Goal: Task Accomplishment & Management: Manage account settings

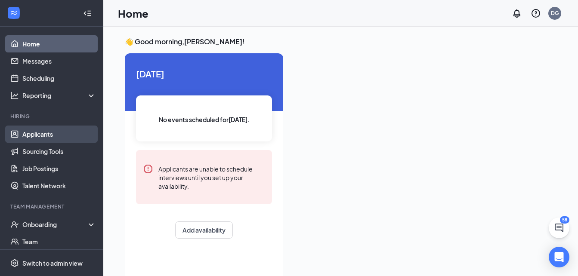
click at [43, 136] on link "Applicants" at bounding box center [59, 134] width 74 height 17
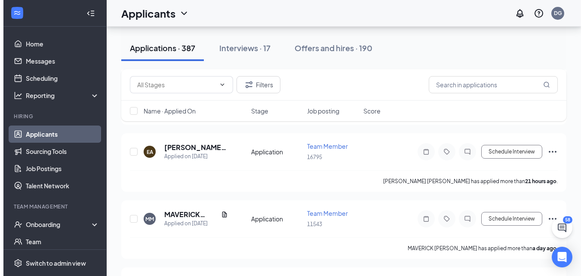
scroll to position [556, 0]
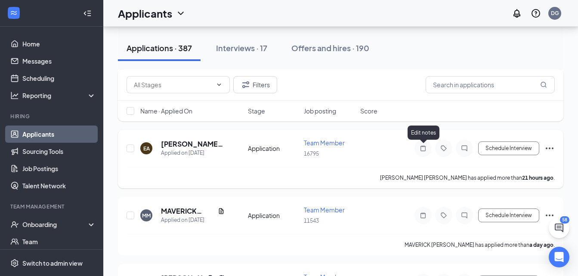
click at [419, 146] on icon "Note" at bounding box center [423, 148] width 10 height 7
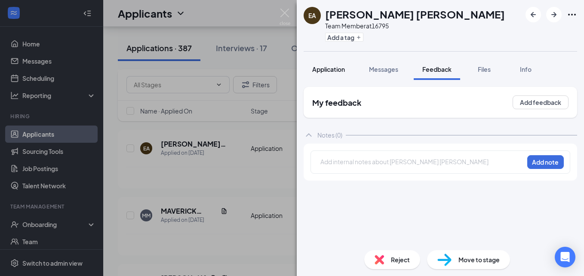
click at [319, 68] on span "Application" at bounding box center [328, 69] width 33 height 8
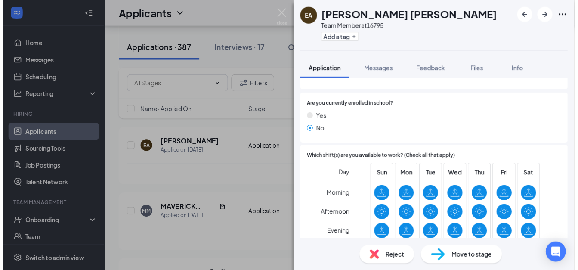
scroll to position [108, 0]
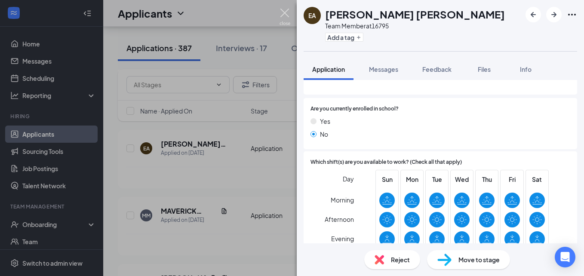
click at [283, 10] on img at bounding box center [285, 17] width 11 height 17
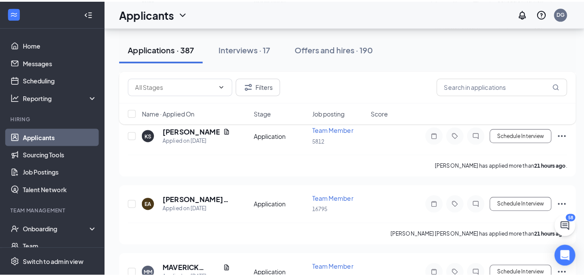
scroll to position [499, 0]
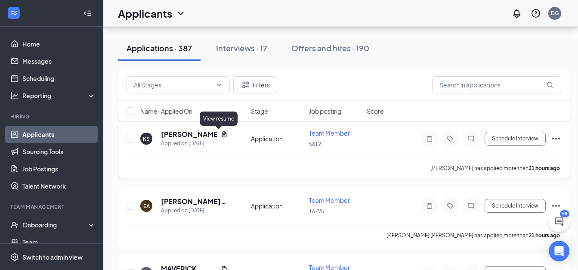
click at [222, 134] on icon "Document" at bounding box center [224, 134] width 5 height 6
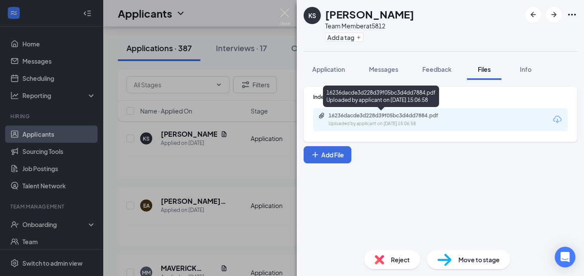
click at [381, 116] on div "16236dacde3d228d39f05bc3d4dd7884.pdf" at bounding box center [389, 115] width 120 height 7
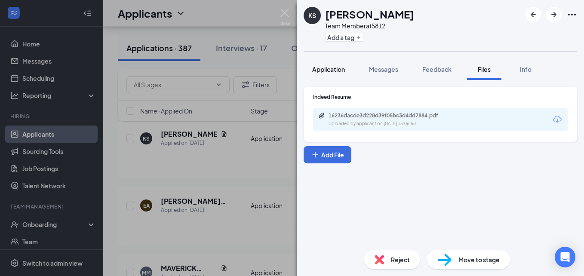
click at [331, 72] on span "Application" at bounding box center [328, 69] width 33 height 8
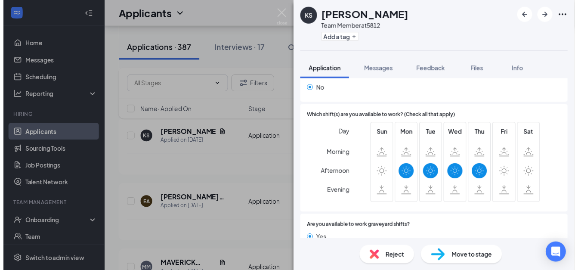
scroll to position [155, 0]
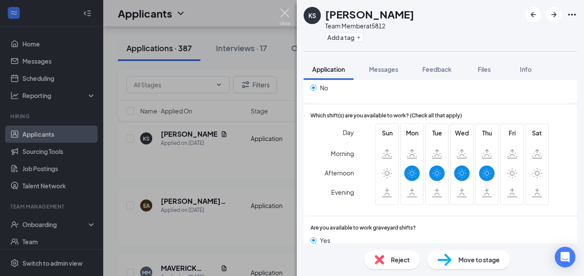
click at [280, 15] on img at bounding box center [285, 17] width 11 height 17
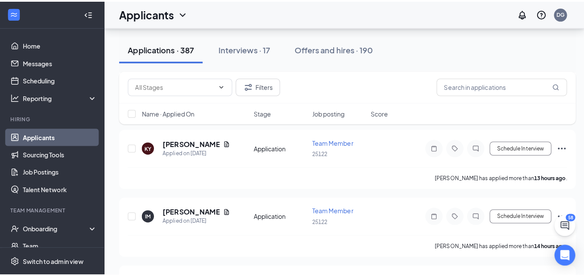
scroll to position [206, 0]
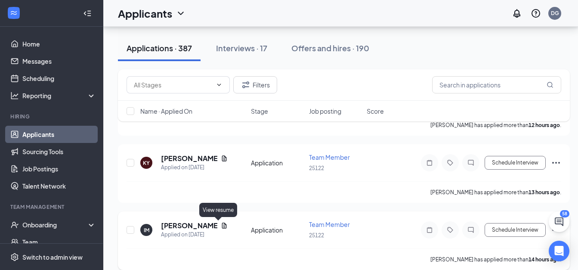
click at [221, 226] on icon "Document" at bounding box center [224, 225] width 7 height 7
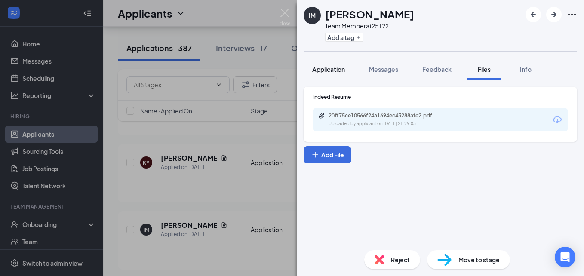
click at [331, 77] on button "Application" at bounding box center [329, 69] width 50 height 22
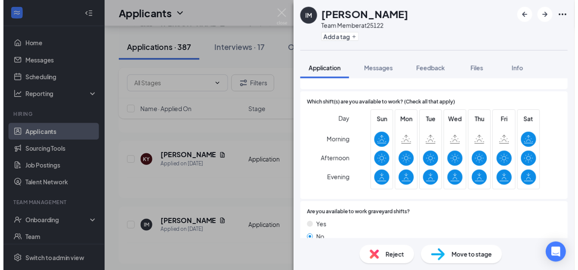
scroll to position [172, 0]
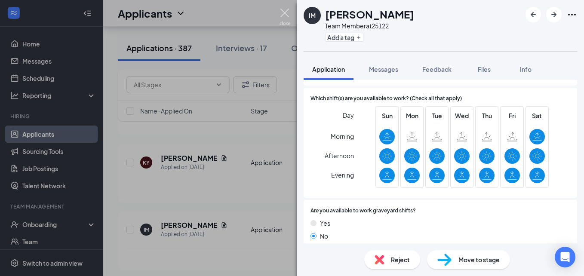
click at [281, 16] on img at bounding box center [285, 17] width 11 height 17
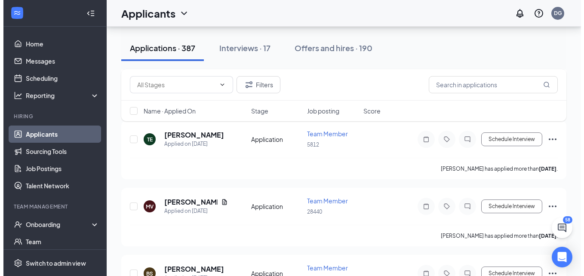
scroll to position [1066, 0]
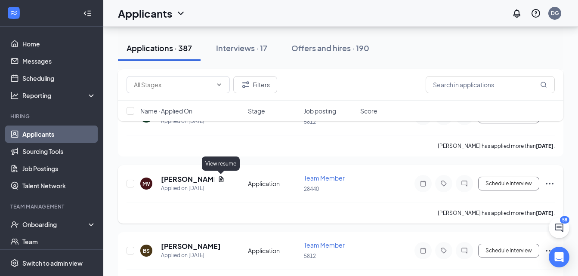
click at [218, 181] on icon "Document" at bounding box center [221, 179] width 7 height 7
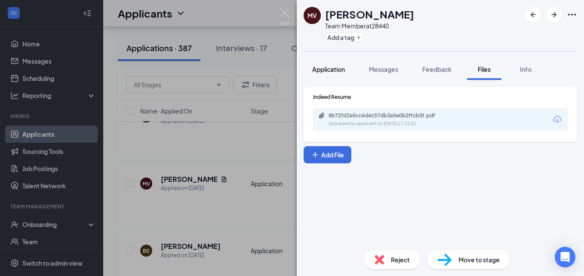
click at [337, 67] on span "Application" at bounding box center [328, 69] width 33 height 8
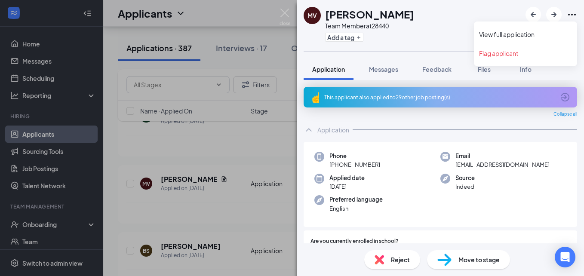
click at [572, 11] on icon "Ellipses" at bounding box center [572, 14] width 10 height 10
click at [571, 14] on icon "Ellipses" at bounding box center [572, 14] width 10 height 10
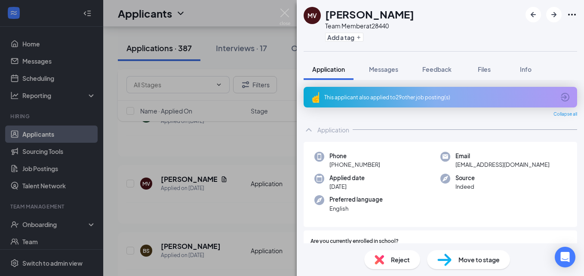
click at [284, 25] on div "[PERSON_NAME] Team Member at 28440 Add a tag Application Messages Feedback File…" at bounding box center [292, 138] width 584 height 276
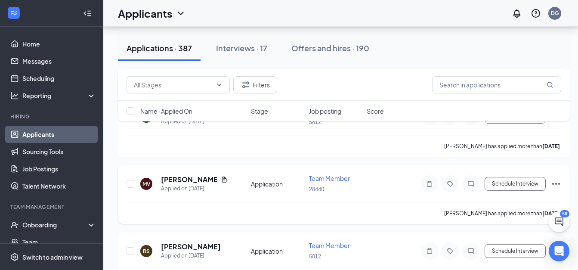
click at [560, 185] on icon "Ellipses" at bounding box center [555, 183] width 10 height 10
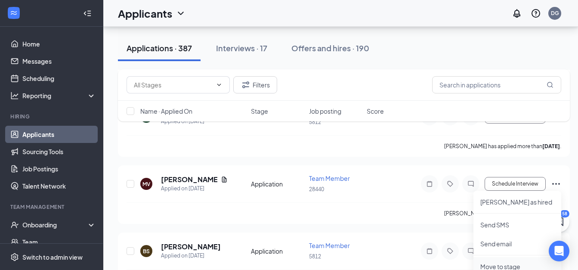
click at [497, 267] on p "Move to stage" at bounding box center [517, 266] width 74 height 9
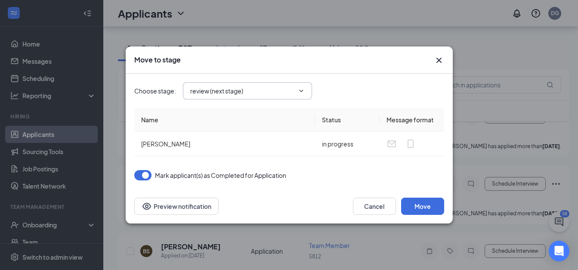
click at [291, 88] on input "review (next stage)" at bounding box center [242, 90] width 104 height 9
click at [234, 167] on div "Hiring Complete" at bounding box center [220, 166] width 46 height 9
type input "Hiring Complete"
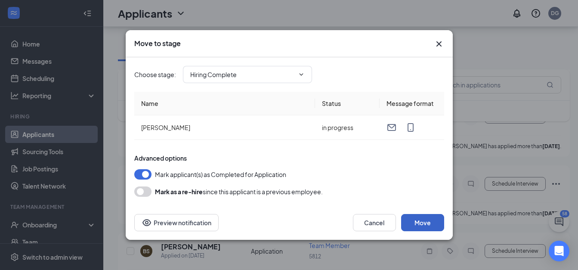
click at [425, 221] on button "Move" at bounding box center [422, 222] width 43 height 17
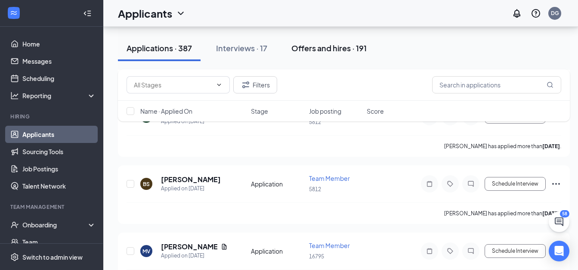
click at [325, 38] on button "Offers and hires · 191" at bounding box center [329, 48] width 92 height 26
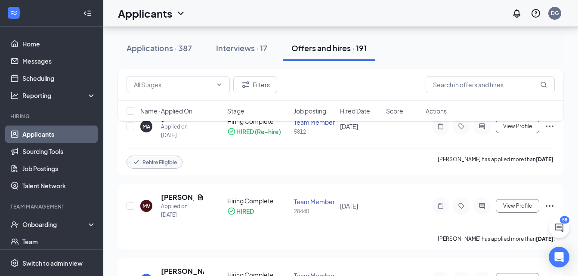
scroll to position [113, 0]
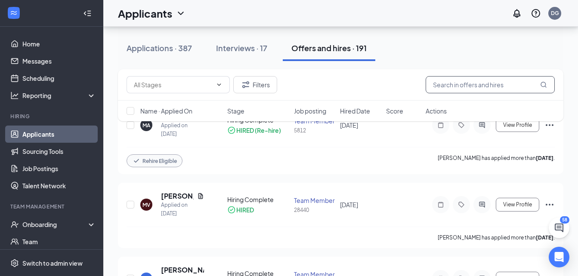
click at [496, 79] on input "text" at bounding box center [489, 84] width 129 height 17
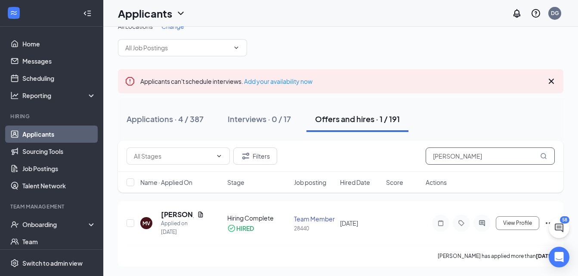
scroll to position [16, 0]
type input "[PERSON_NAME]"
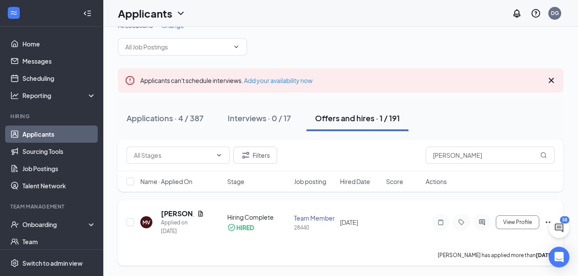
click at [544, 222] on icon "Ellipses" at bounding box center [549, 222] width 10 height 10
click at [132, 222] on input "checkbox" at bounding box center [130, 222] width 8 height 8
checkbox input "true"
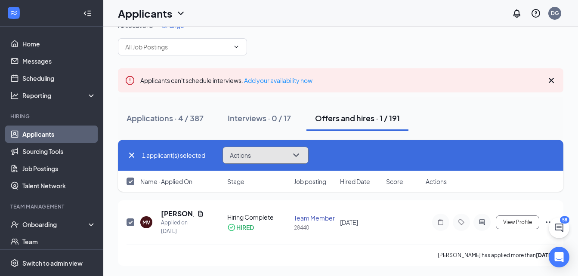
click at [269, 151] on button "Actions" at bounding box center [265, 155] width 86 height 17
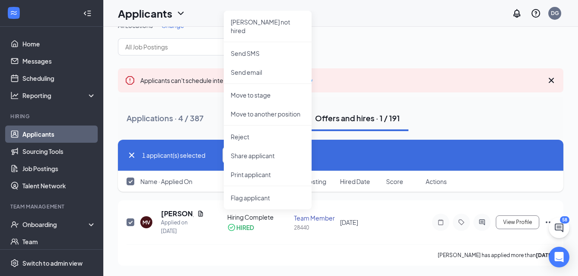
click at [372, 158] on div "1 applicant(s) selected Actions [PERSON_NAME] not hired Send SMS Send email Mov…" at bounding box center [340, 155] width 428 height 17
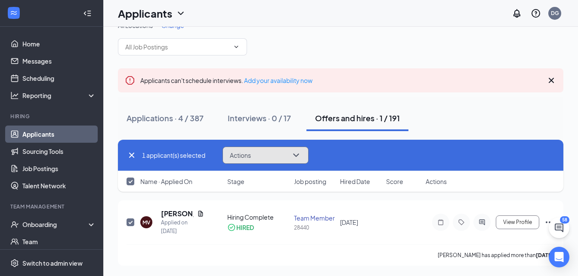
click at [263, 158] on button "Actions" at bounding box center [265, 155] width 86 height 17
click at [453, 109] on div "Applications · 4 / 387 Interviews · 0 / 17 Offers and hires · 1 / 191" at bounding box center [340, 118] width 445 height 26
click at [547, 223] on icon "Ellipses" at bounding box center [549, 222] width 10 height 10
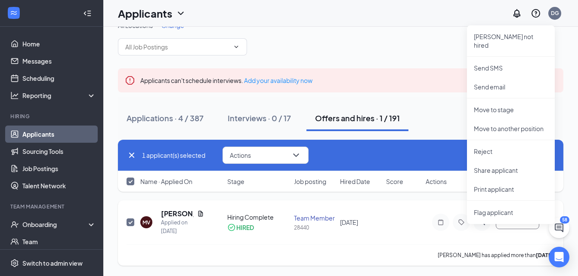
click at [547, 223] on icon "Ellipses" at bounding box center [549, 222] width 10 height 10
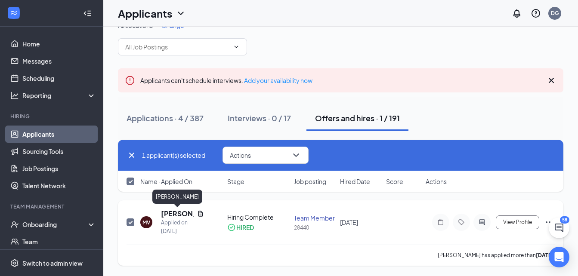
click at [185, 214] on h5 "[PERSON_NAME]" at bounding box center [177, 213] width 33 height 9
click at [185, 214] on body "Home Messages Scheduling Reporting Hiring Applicants Sourcing Tools Job Posting…" at bounding box center [289, 122] width 578 height 276
checkbox input "false"
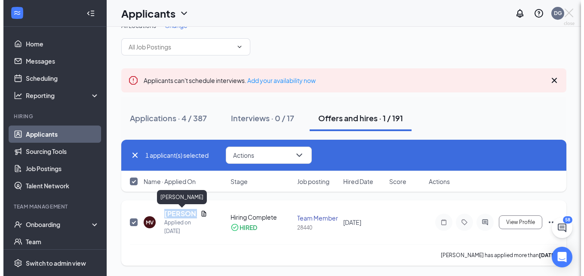
scroll to position [8, 0]
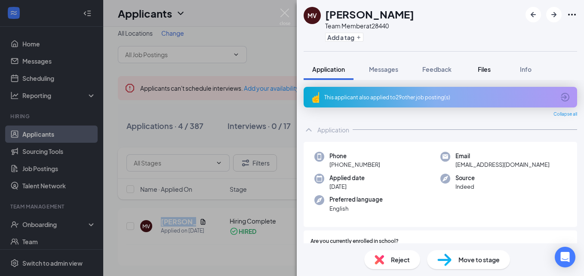
click at [484, 70] on span "Files" at bounding box center [484, 69] width 13 height 8
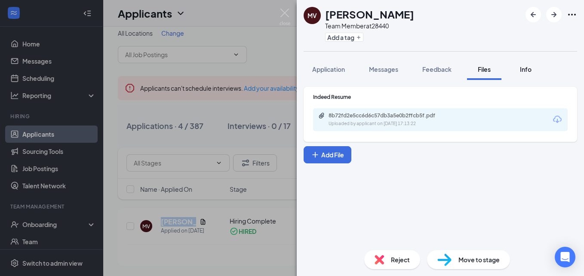
click at [531, 68] on span "Info" at bounding box center [526, 69] width 12 height 8
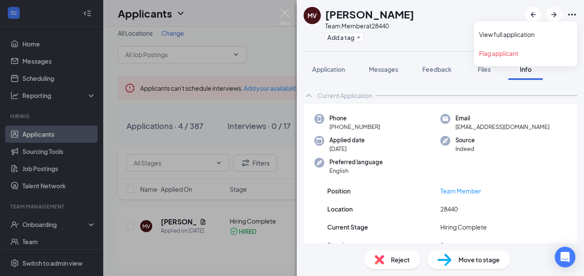
click at [572, 16] on icon "Ellipses" at bounding box center [572, 14] width 10 height 10
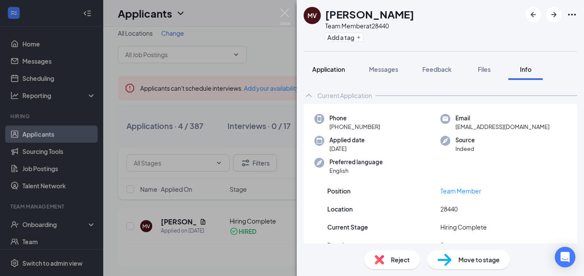
click at [333, 69] on span "Application" at bounding box center [328, 69] width 33 height 8
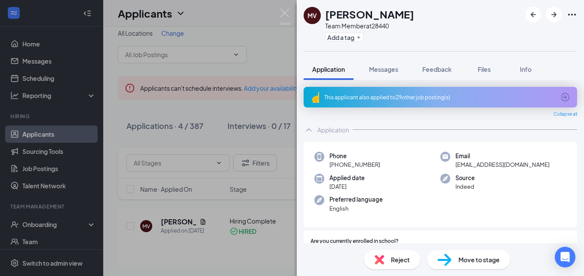
click at [230, 114] on div "[PERSON_NAME] Team Member at 28440 Add a tag Application Messages Feedback File…" at bounding box center [292, 138] width 584 height 276
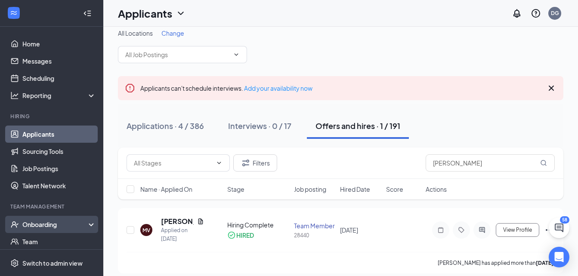
click at [50, 220] on div "Onboarding" at bounding box center [55, 224] width 66 height 9
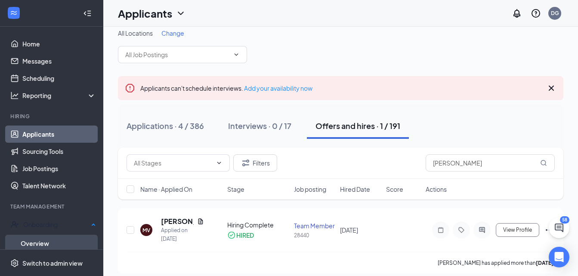
click at [48, 242] on link "Overview" at bounding box center [58, 243] width 75 height 17
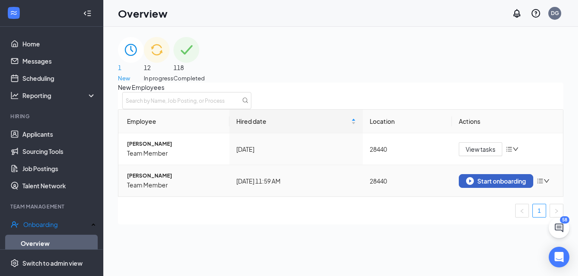
click at [485, 185] on div "Start onboarding" at bounding box center [496, 181] width 60 height 8
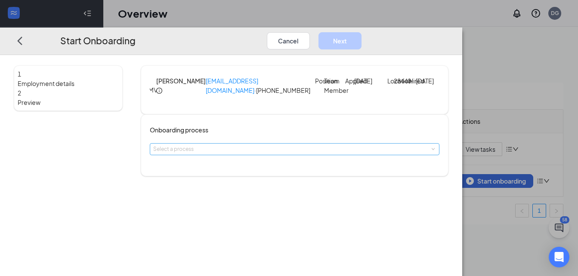
click at [286, 154] on div "Select a process" at bounding box center [292, 149] width 279 height 9
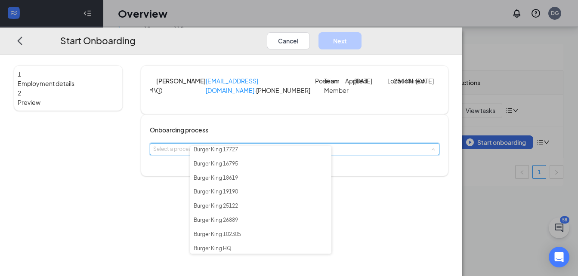
scroll to position [654, 0]
click at [256, 171] on li "Burger King 16795" at bounding box center [260, 164] width 141 height 14
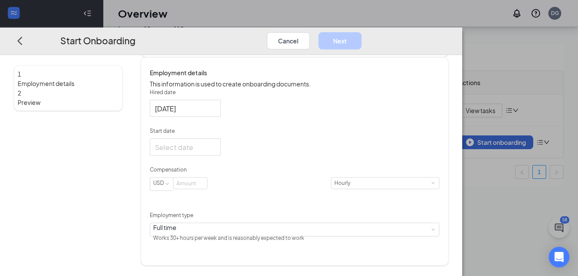
scroll to position [138, 0]
click at [214, 153] on input "Start date" at bounding box center [184, 147] width 59 height 11
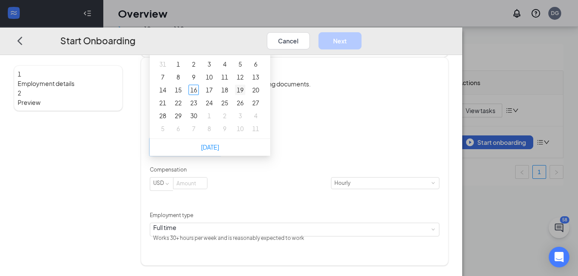
type input "[DATE]"
click at [245, 95] on div "19" at bounding box center [240, 90] width 10 height 10
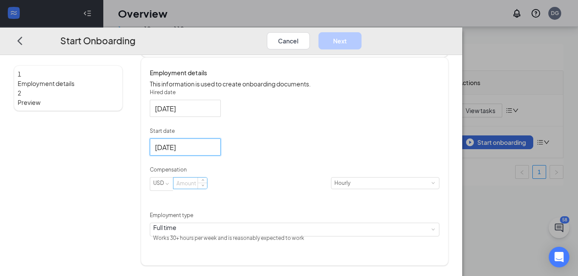
click at [207, 189] on input at bounding box center [190, 183] width 34 height 11
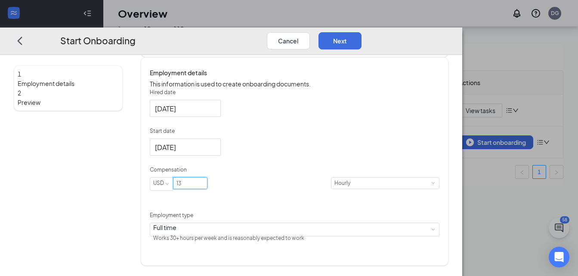
type input "13"
click at [333, 175] on div "Hired date [DATE] Start date [DATE] [DATE] Su Mo Tu We Th Fr Sa 31 1 2 3 4 5 6 …" at bounding box center [295, 167] width 290 height 156
click at [361, 32] on button "Next" at bounding box center [339, 40] width 43 height 17
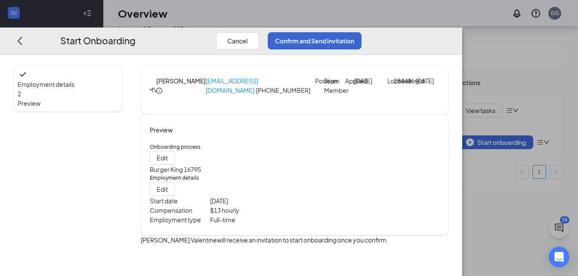
scroll to position [18, 0]
click at [361, 32] on button "Confirm and Send Invitation" at bounding box center [314, 40] width 94 height 17
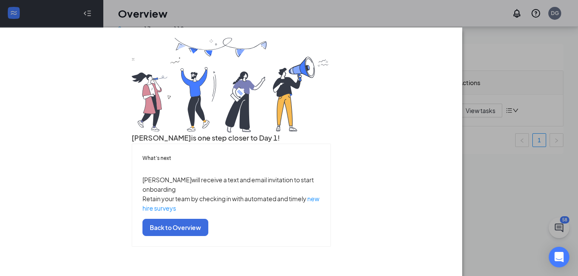
scroll to position [65, 0]
click at [208, 236] on button "Back to Overview" at bounding box center [175, 227] width 66 height 17
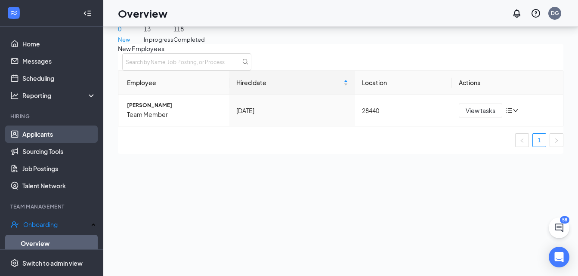
click at [49, 138] on link "Applicants" at bounding box center [59, 134] width 74 height 17
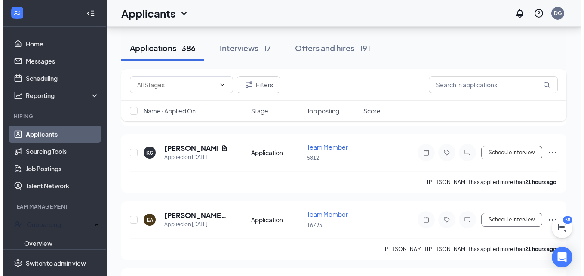
scroll to position [481, 0]
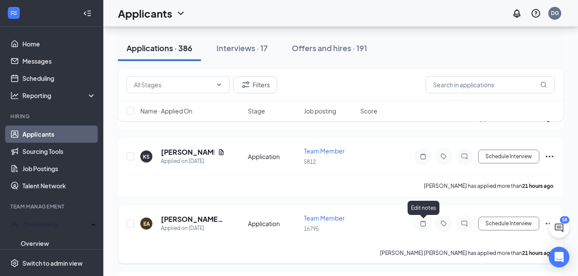
click at [423, 223] on icon "Note" at bounding box center [423, 223] width 10 height 7
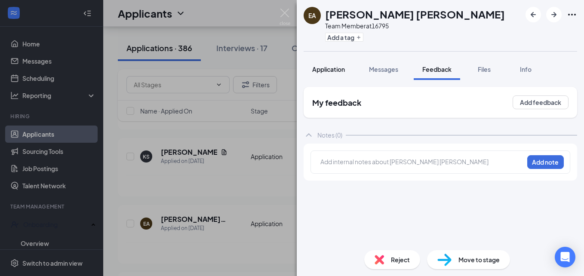
click at [337, 67] on span "Application" at bounding box center [328, 69] width 33 height 8
click at [332, 65] on div "Application" at bounding box center [328, 69] width 33 height 9
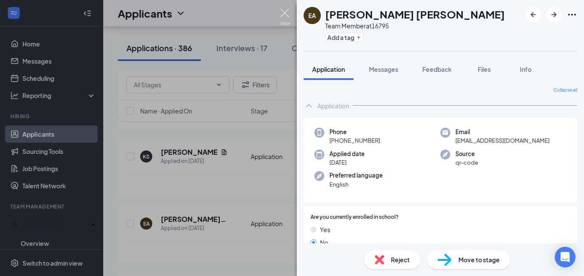
click at [284, 12] on img at bounding box center [285, 17] width 11 height 17
